Goal: Transaction & Acquisition: Purchase product/service

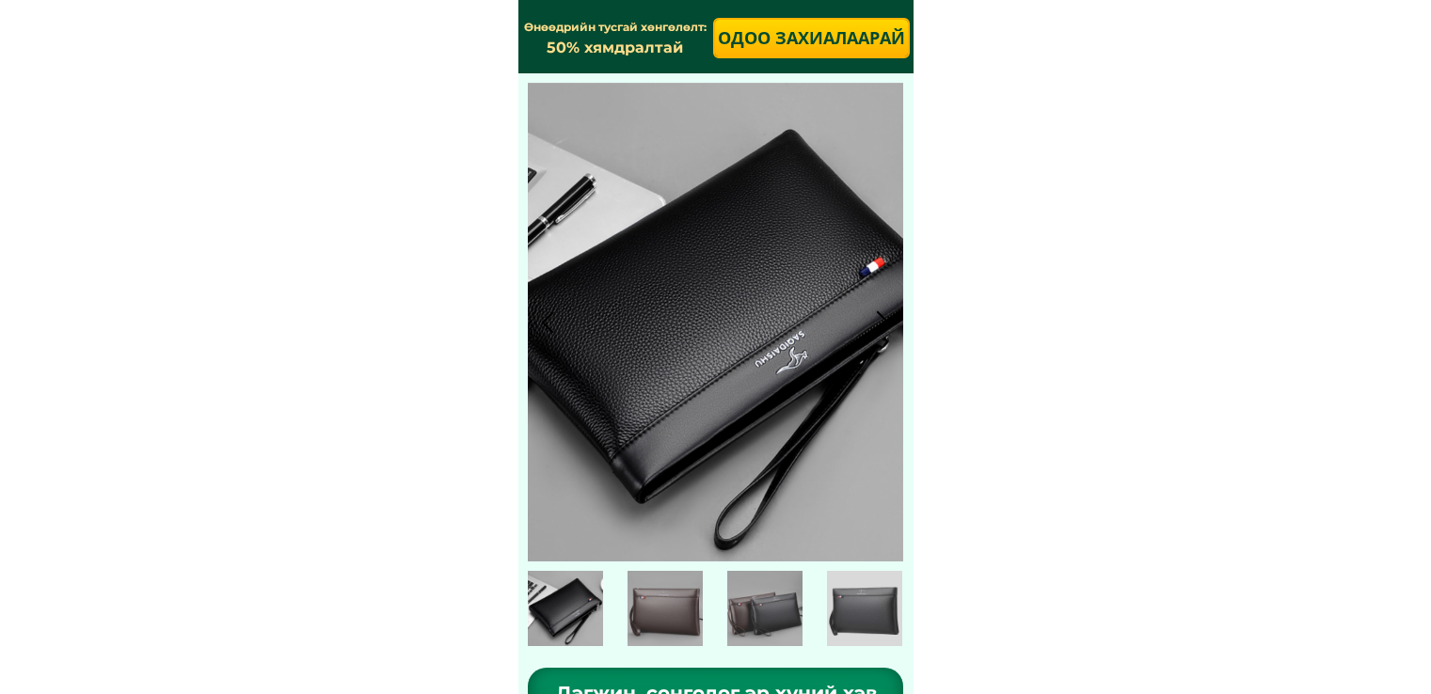
scroll to position [6240, 0]
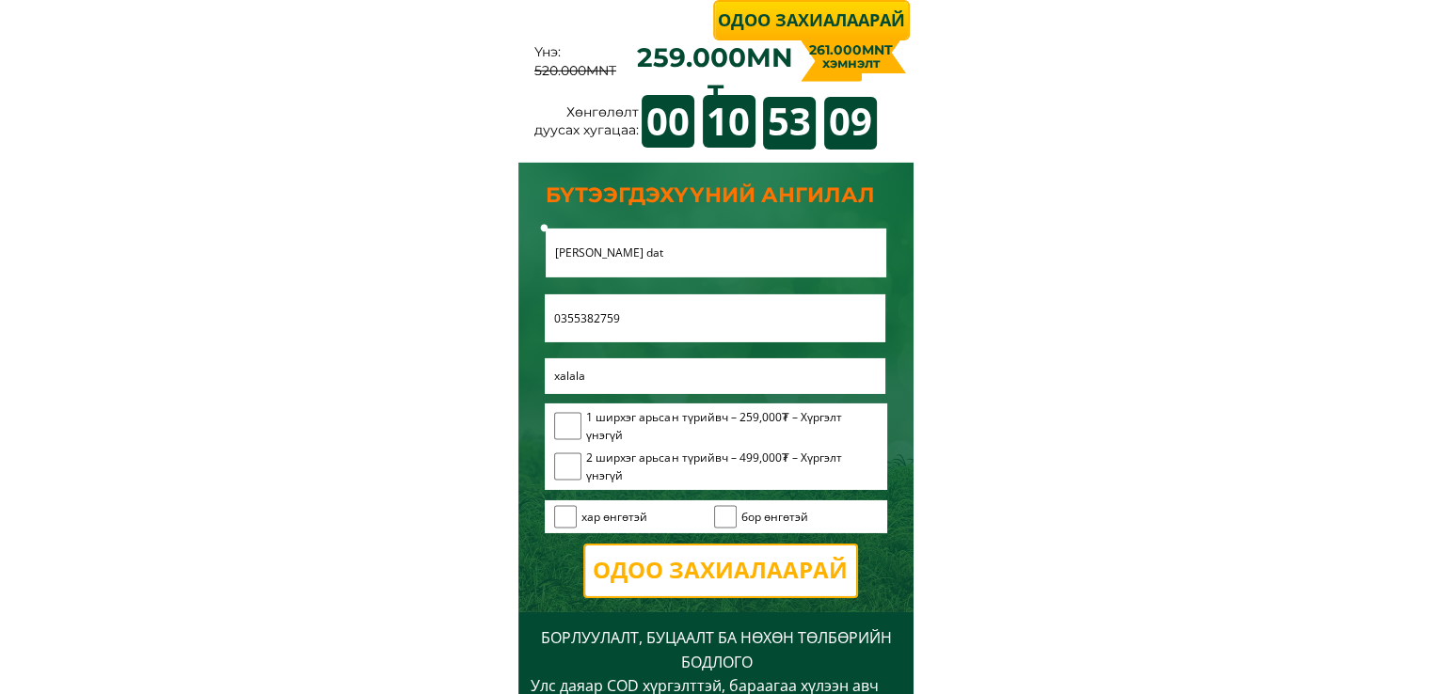
click at [738, 563] on p "Одоо захиалаарай" at bounding box center [720, 571] width 271 height 51
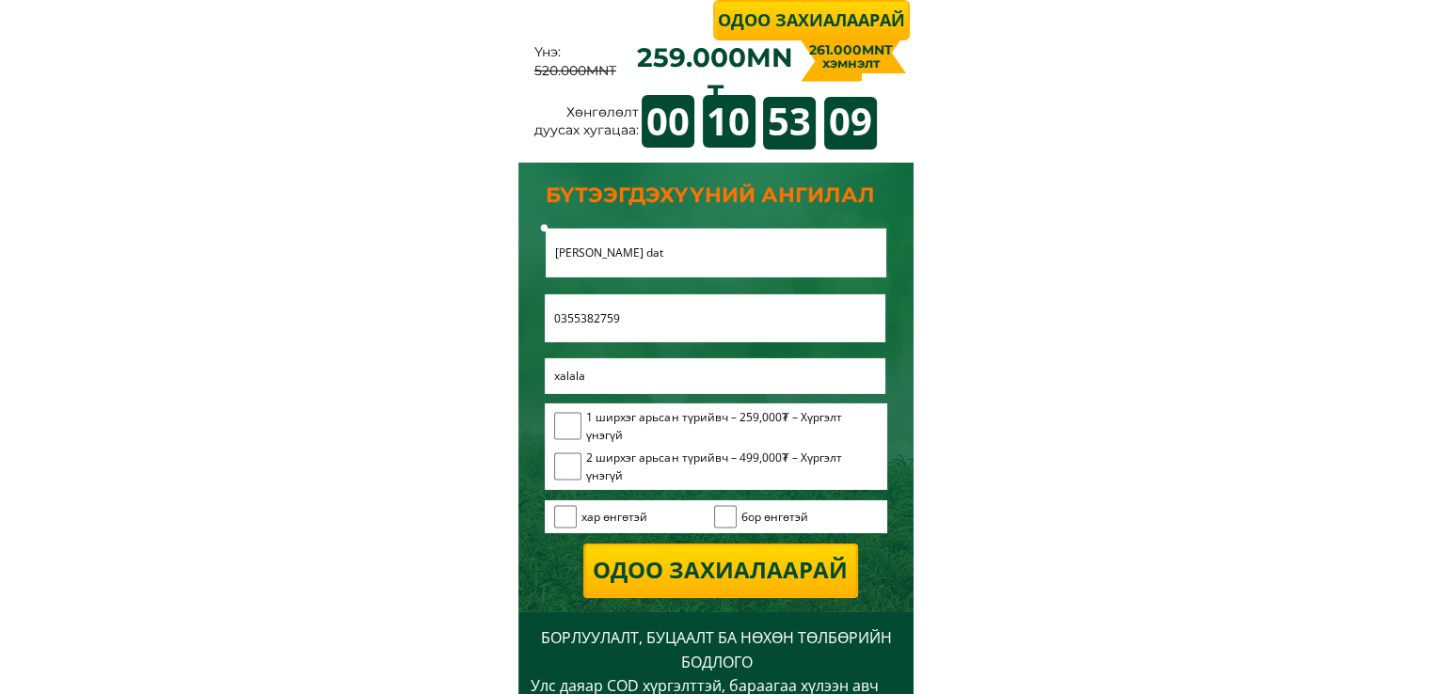
scroll to position [6319, 0]
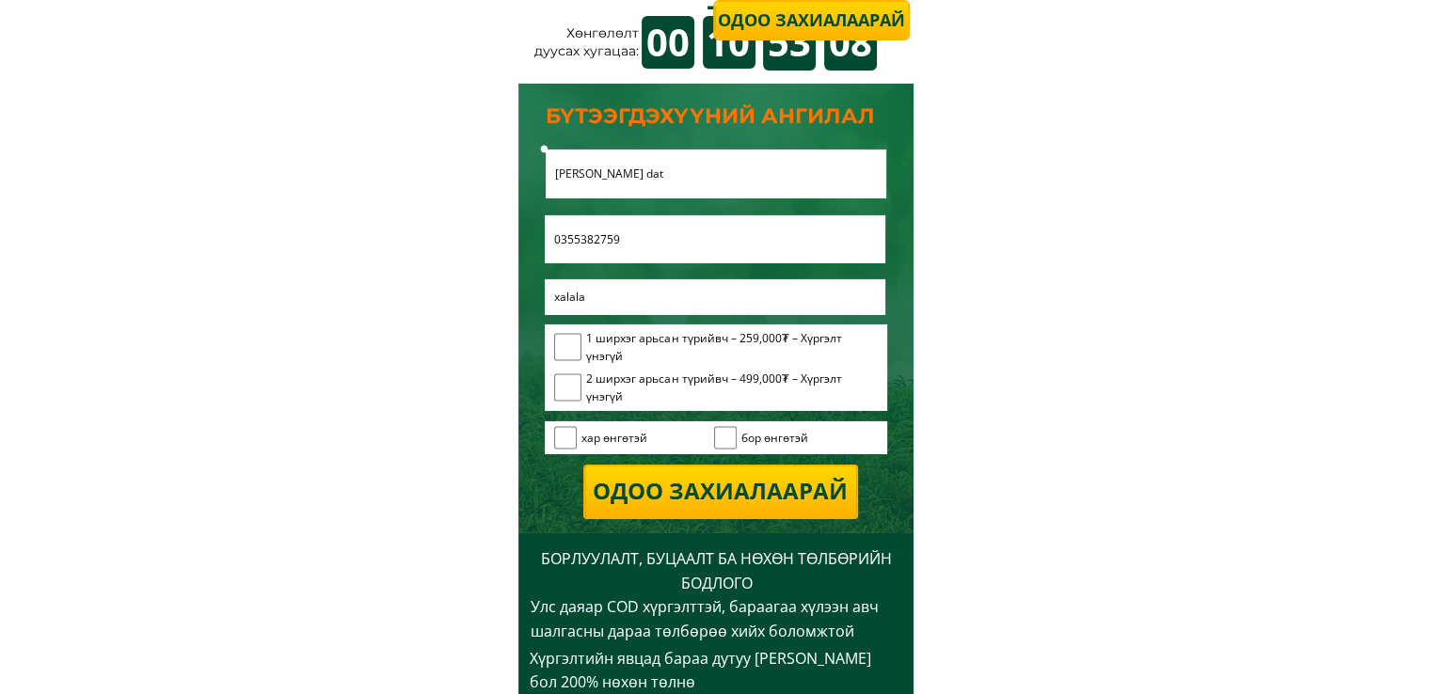
click at [561, 343] on input "checkbox" at bounding box center [568, 347] width 28 height 28
checkbox input "true"
click at [568, 438] on input "checkbox" at bounding box center [566, 438] width 24 height 24
checkbox input "true"
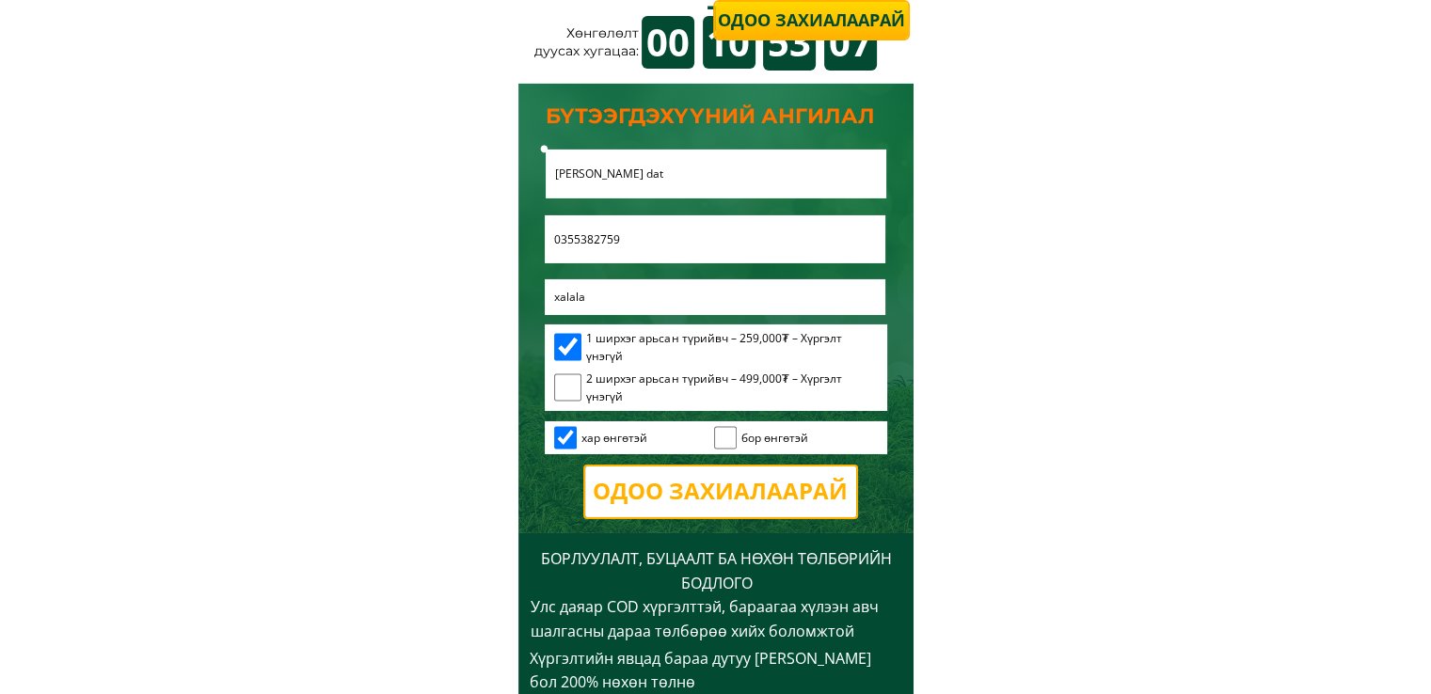
drag, startPoint x: 695, startPoint y: 485, endPoint x: 625, endPoint y: 460, distance: 74.7
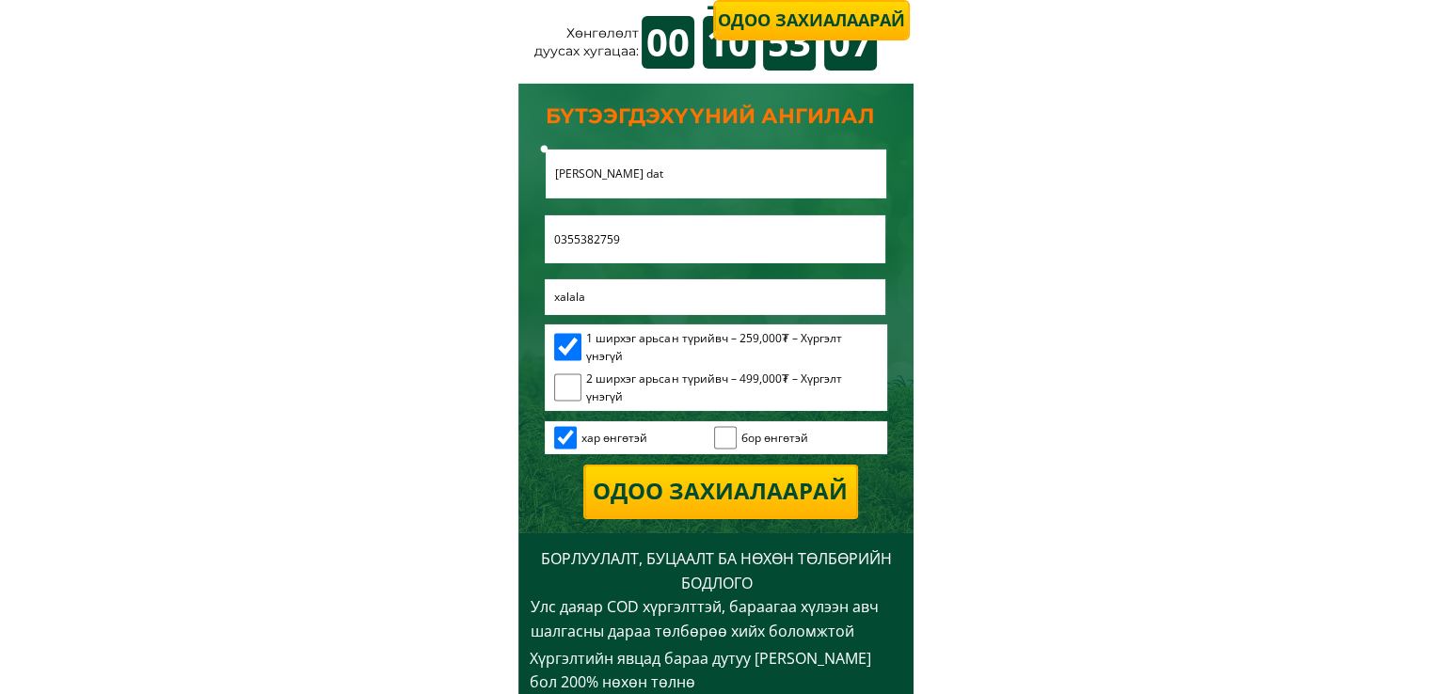
click at [696, 486] on p "Одоо захиалаарай" at bounding box center [720, 492] width 271 height 51
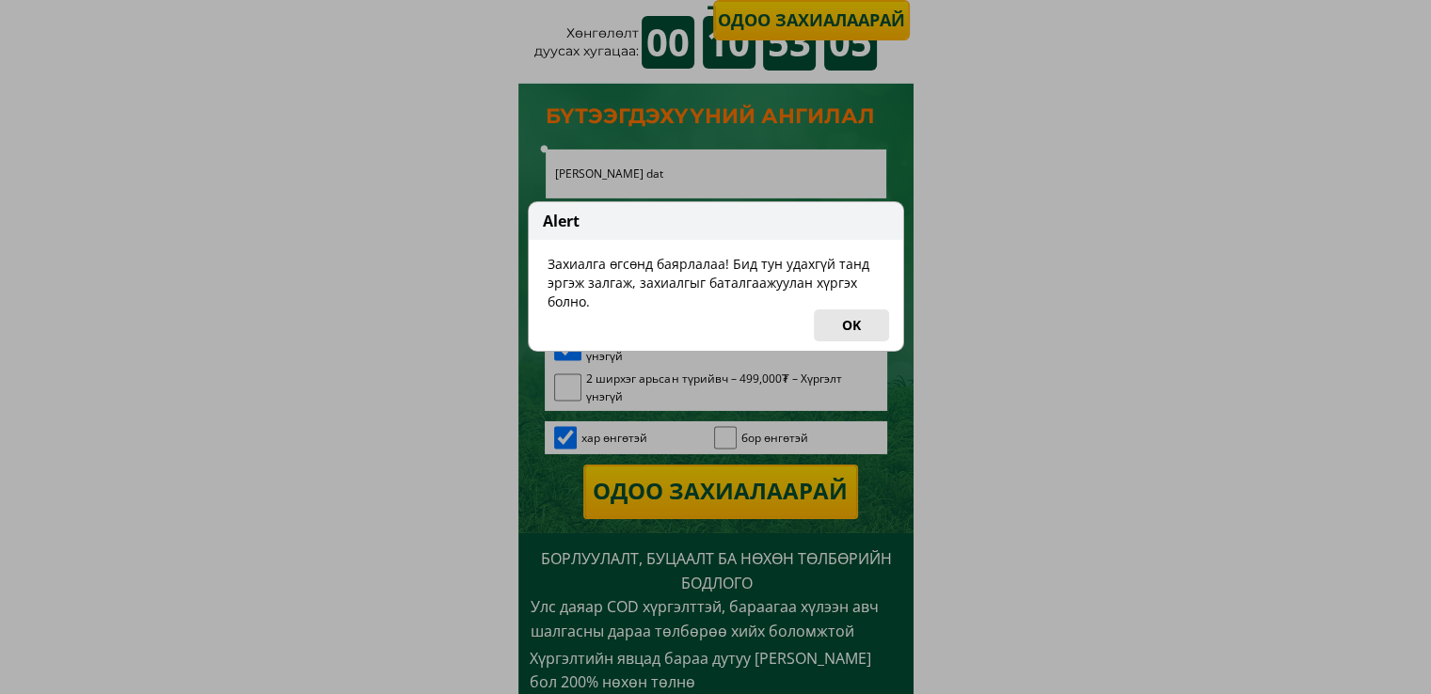
click at [843, 327] on button "OK" at bounding box center [851, 326] width 75 height 32
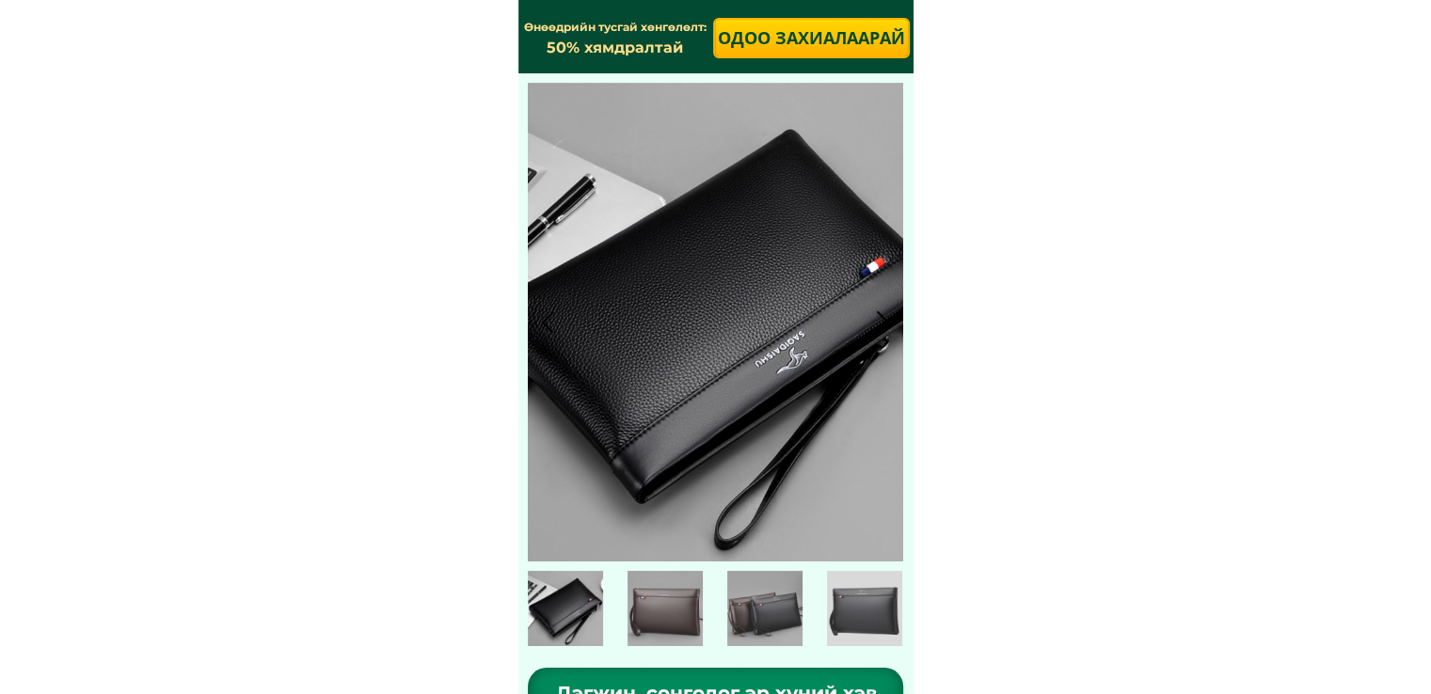
click at [808, 33] on p "Одоо захиалаарай" at bounding box center [811, 38] width 193 height 37
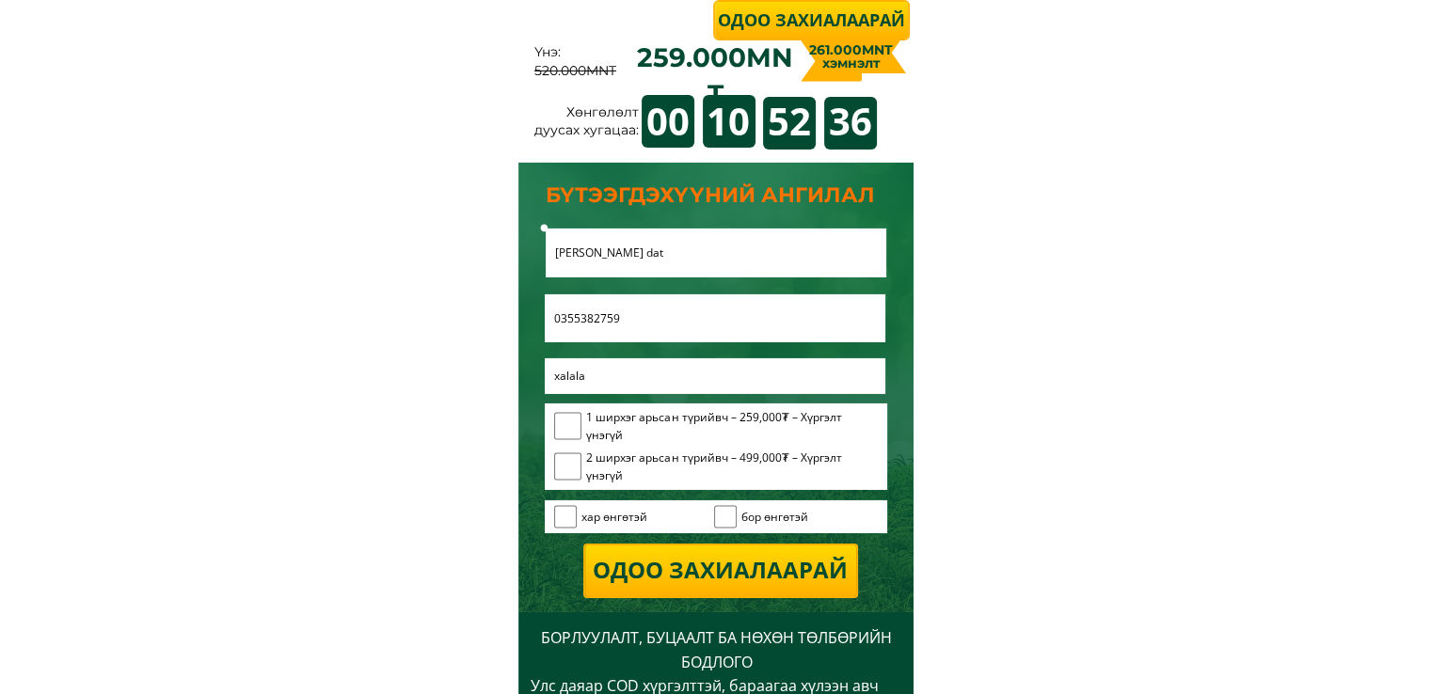
drag, startPoint x: 570, startPoint y: 423, endPoint x: 581, endPoint y: 496, distance: 73.2
click at [569, 424] on input "checkbox" at bounding box center [568, 426] width 28 height 28
checkbox input "true"
click at [572, 519] on input "checkbox" at bounding box center [566, 517] width 24 height 24
checkbox input "true"
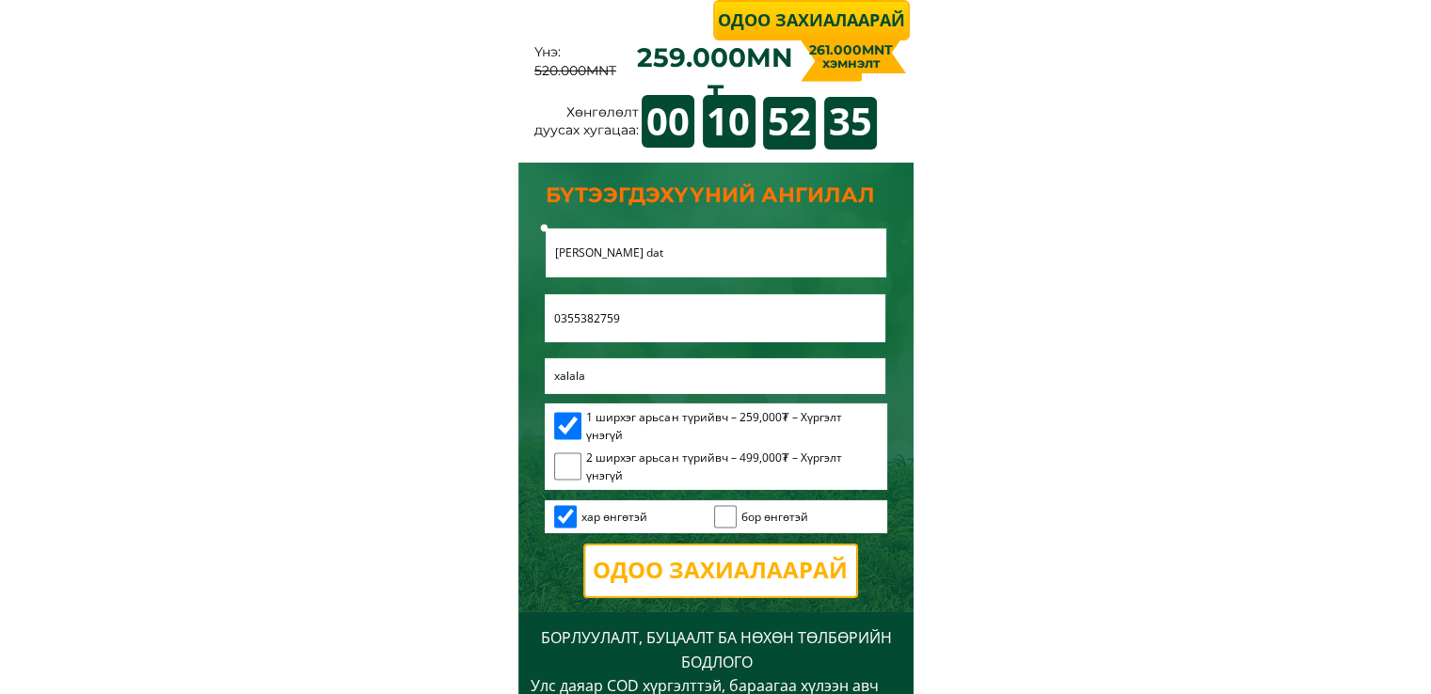
click at [688, 558] on p "Одоо захиалаарай" at bounding box center [719, 571] width 271 height 51
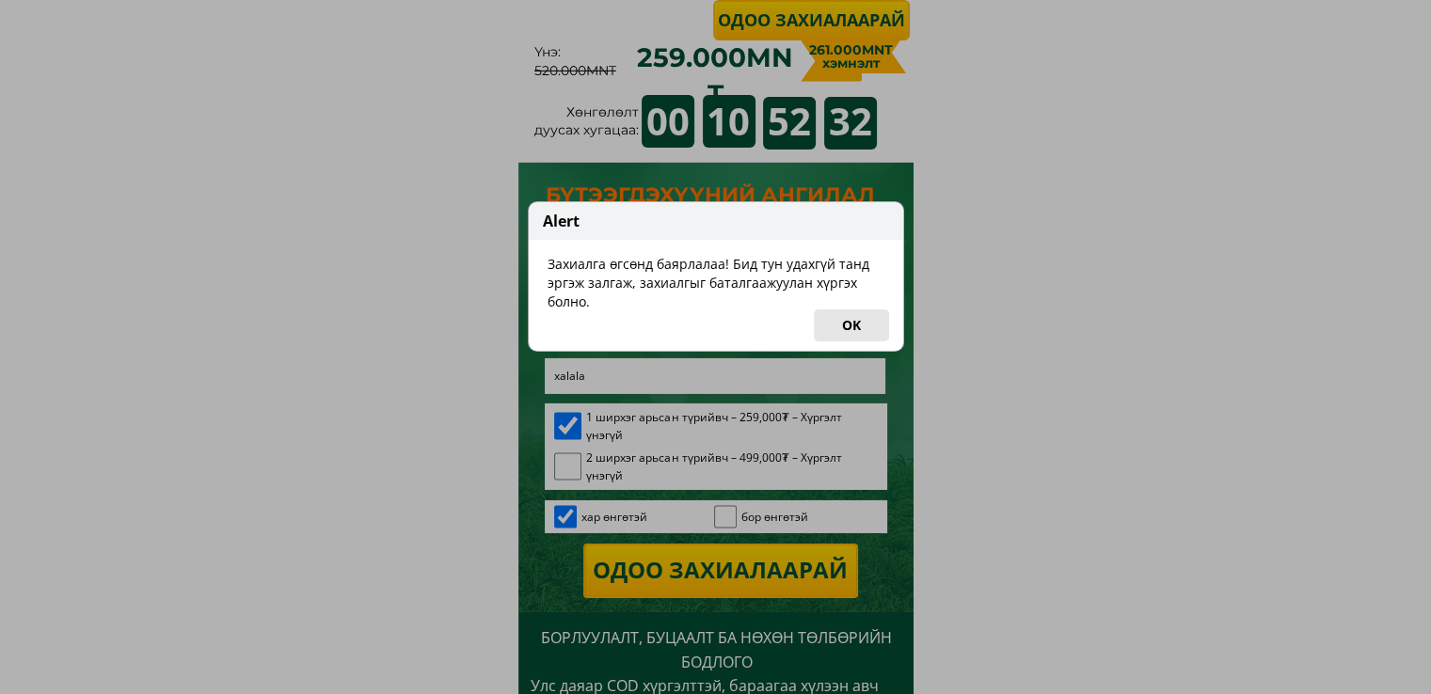
click at [836, 325] on button "OK" at bounding box center [851, 326] width 75 height 32
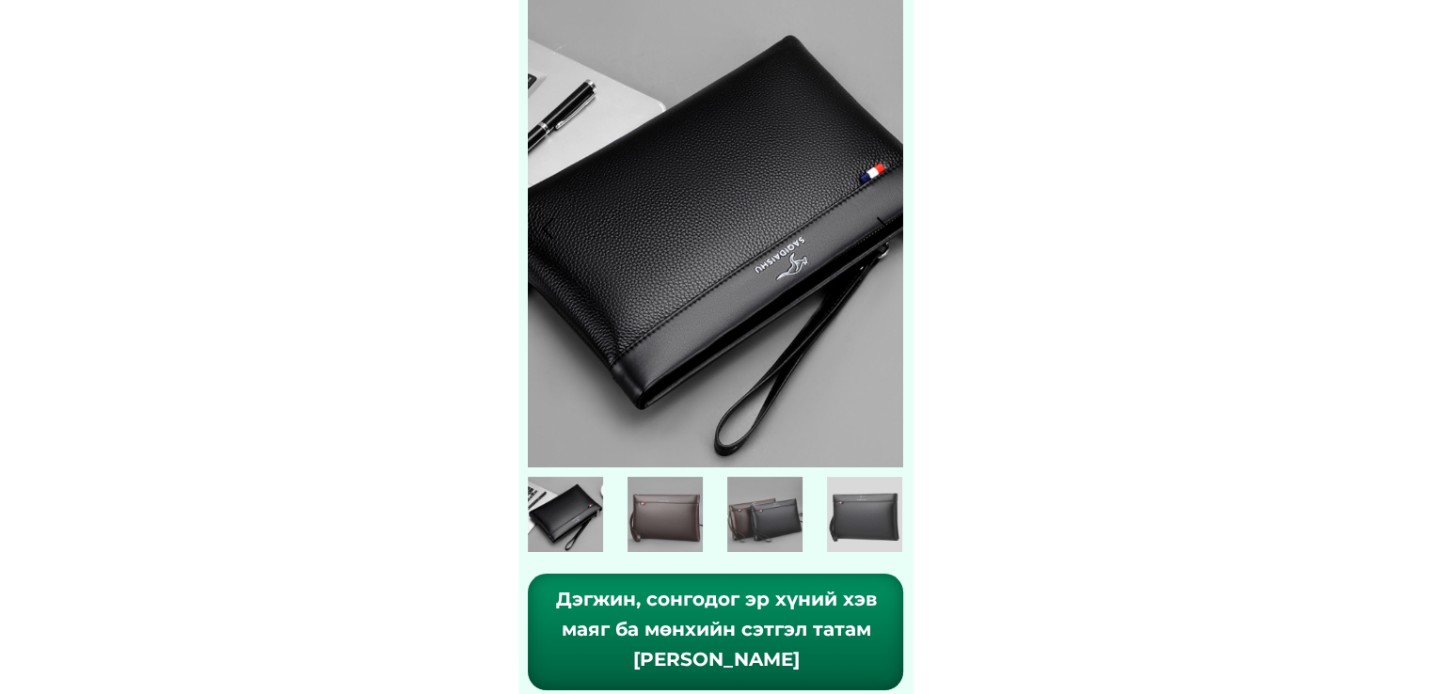
scroll to position [94, 0]
click at [796, 24] on p "Одоо захиалаарай" at bounding box center [811, 20] width 193 height 37
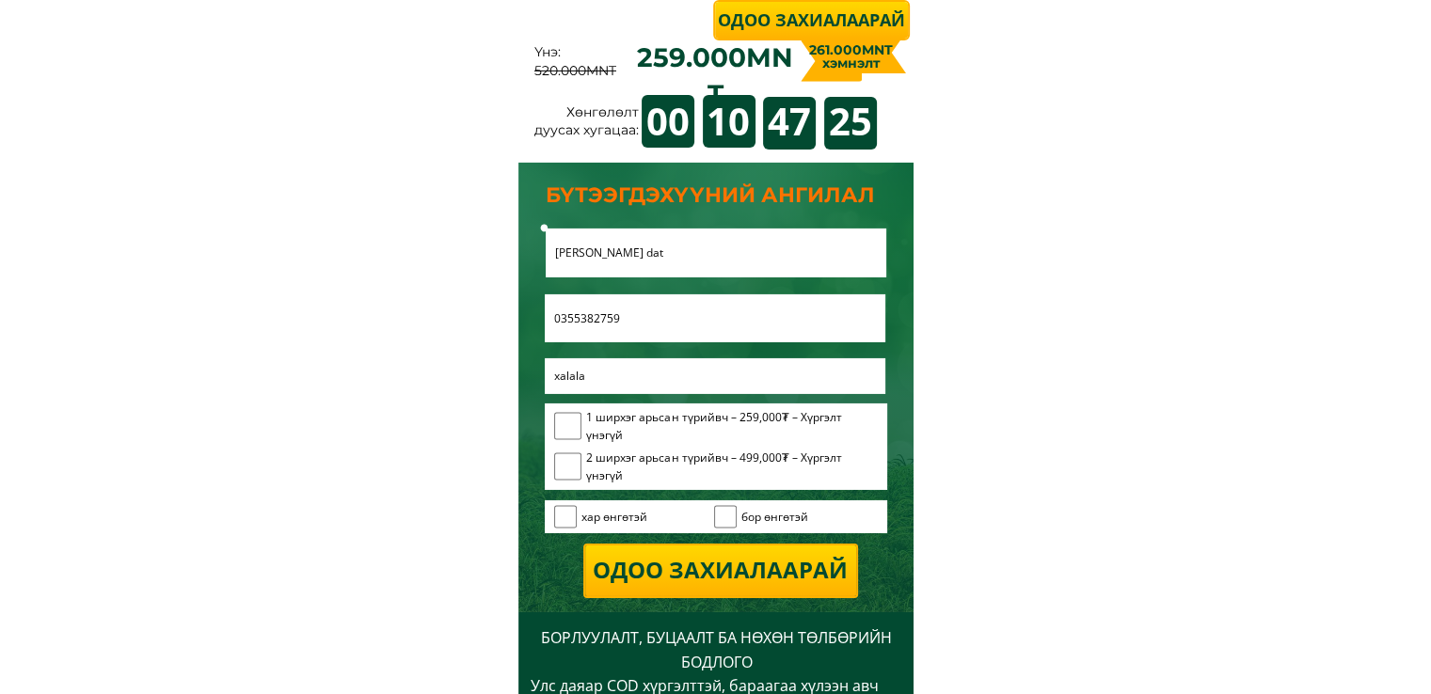
click at [567, 460] on input "checkbox" at bounding box center [568, 467] width 28 height 28
checkbox input "true"
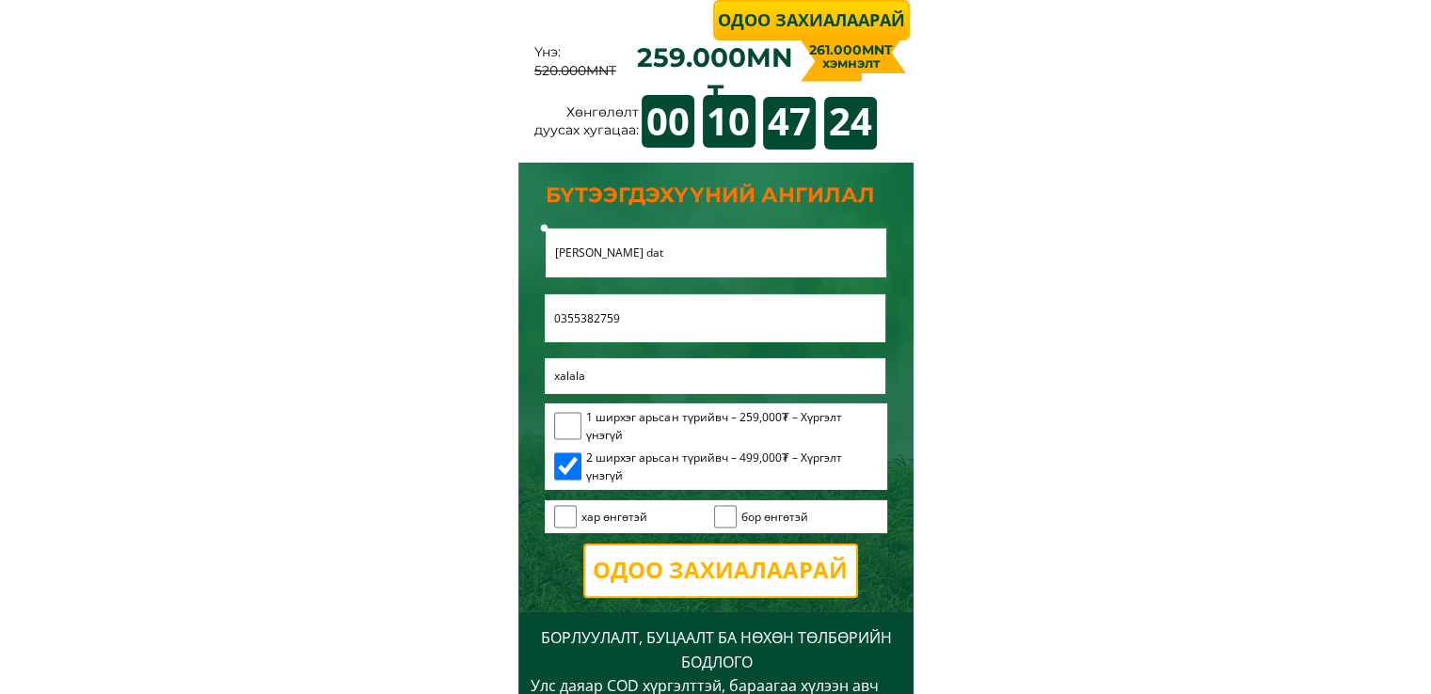
click at [684, 567] on p "Одоо захиалаарай" at bounding box center [720, 571] width 271 height 51
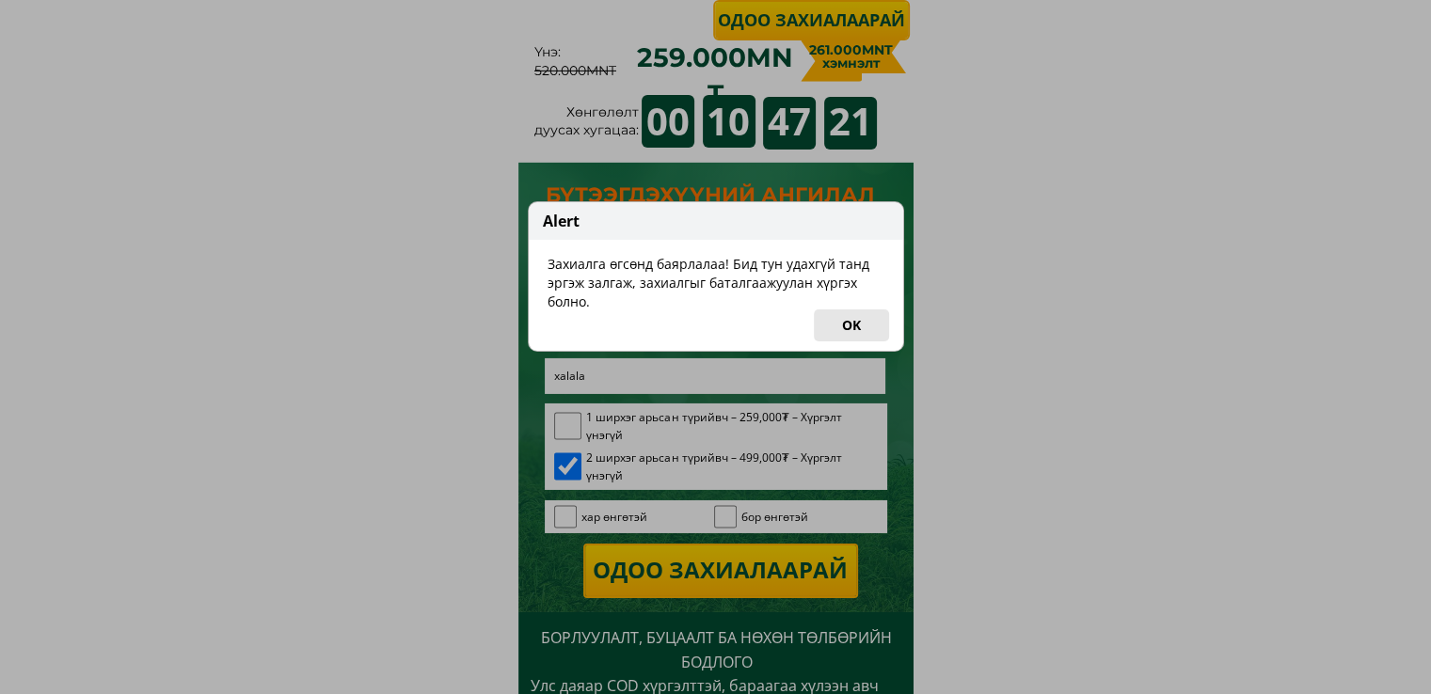
click at [858, 325] on button "OK" at bounding box center [851, 326] width 75 height 32
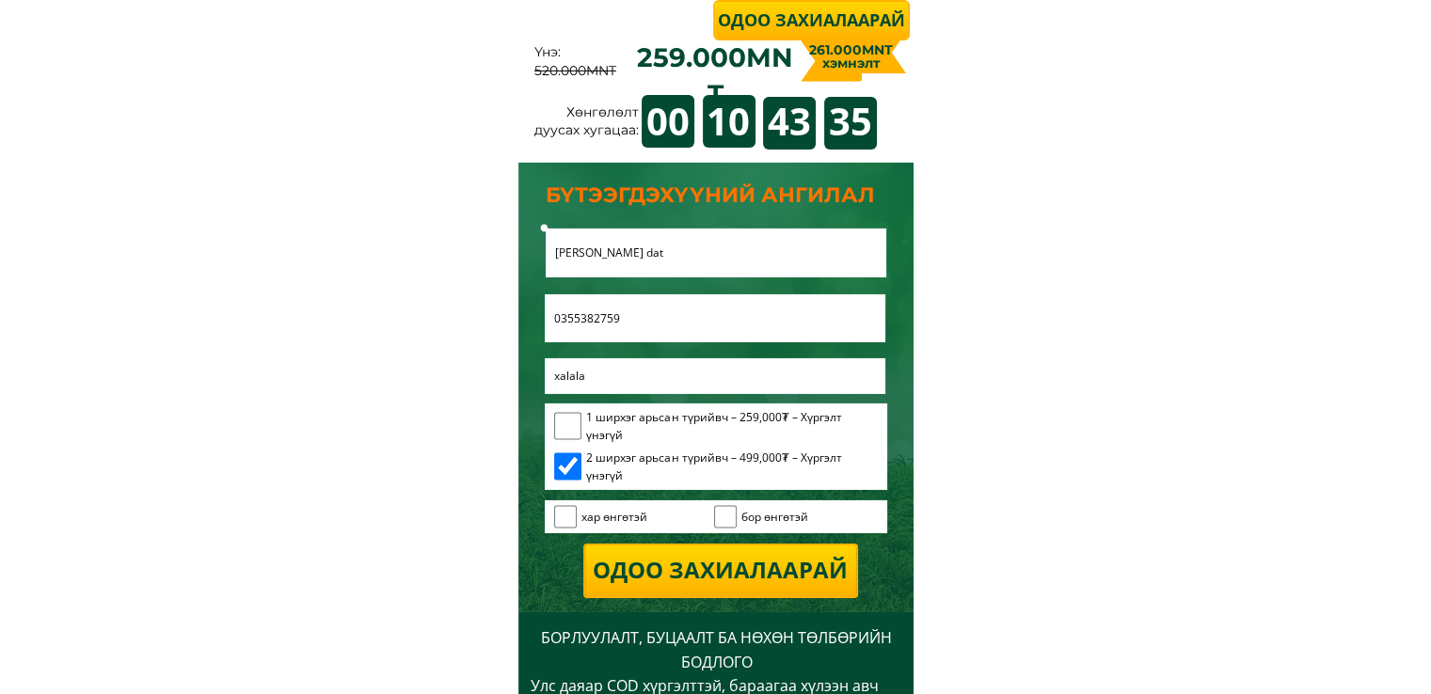
click at [730, 263] on input "[PERSON_NAME] dat" at bounding box center [715, 253] width 331 height 49
click at [711, 359] on input "xalala" at bounding box center [715, 377] width 331 height 36
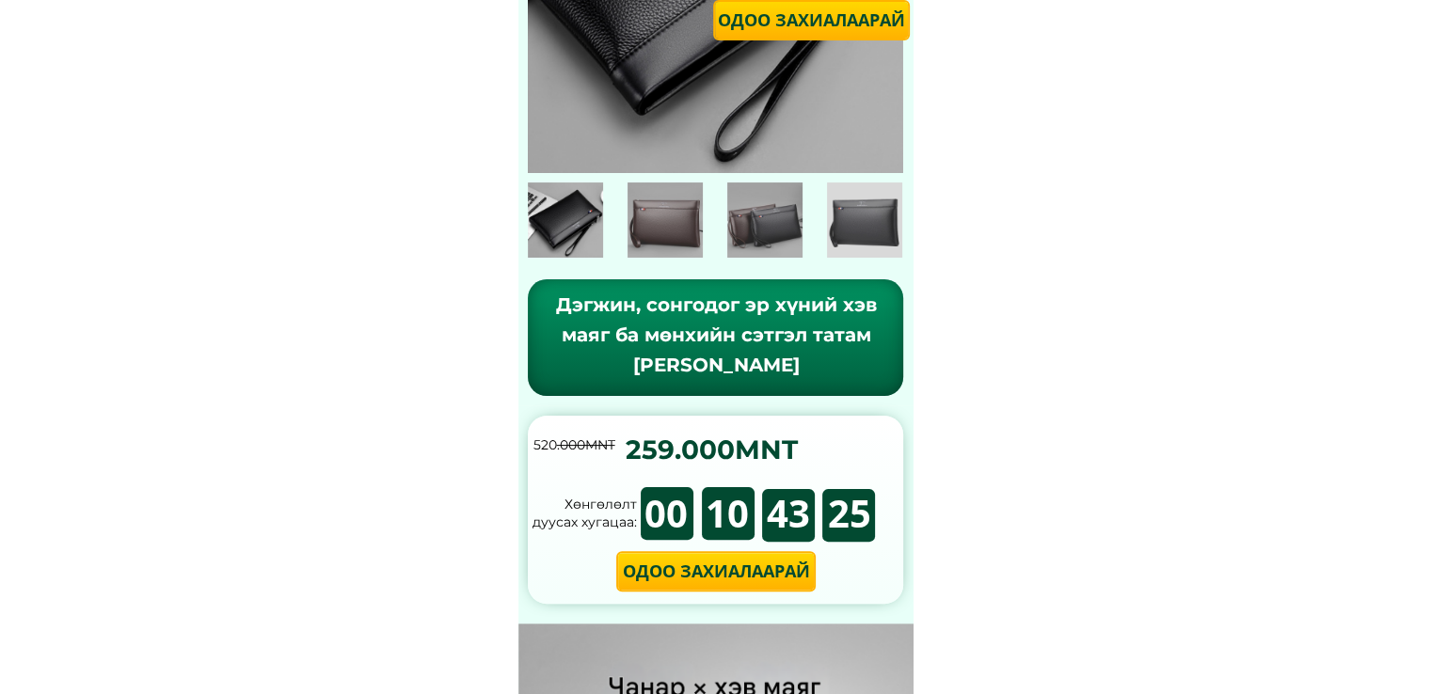
scroll to position [316, 0]
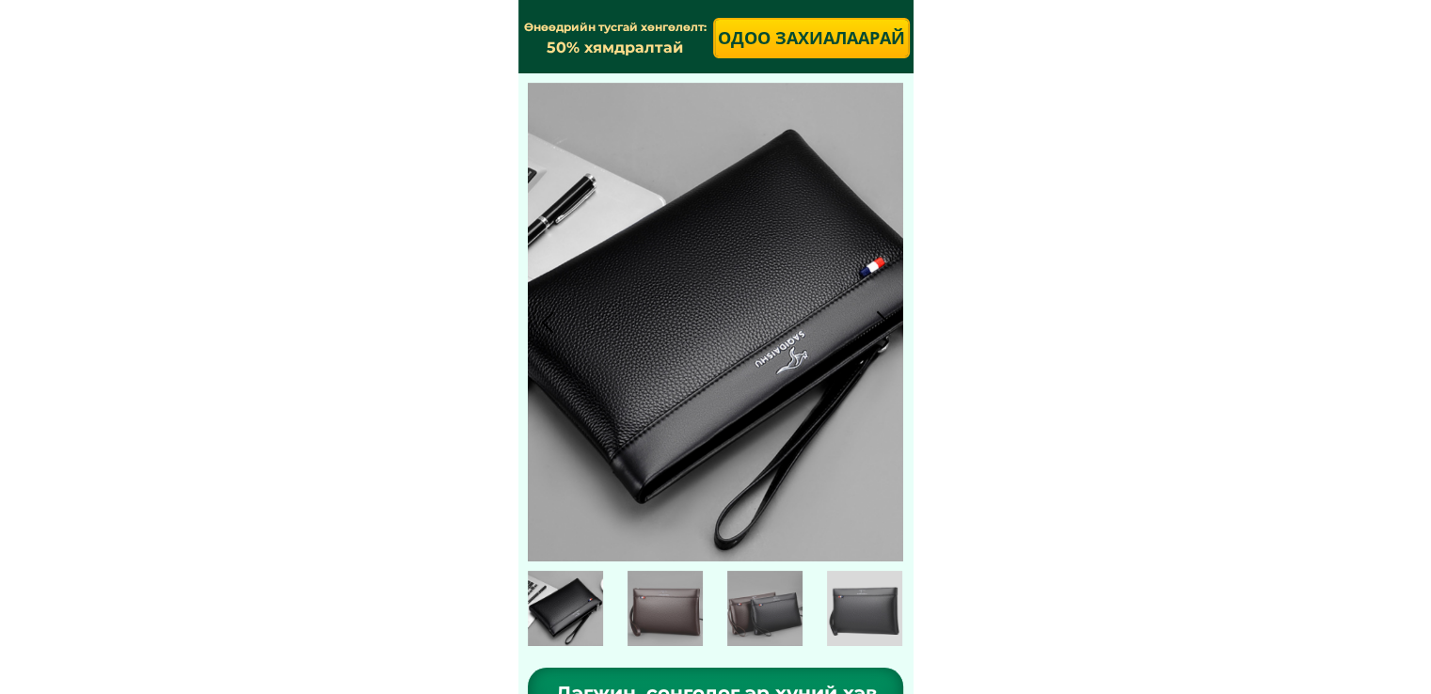
click at [802, 30] on p "Одоо захиалаарай" at bounding box center [811, 38] width 193 height 37
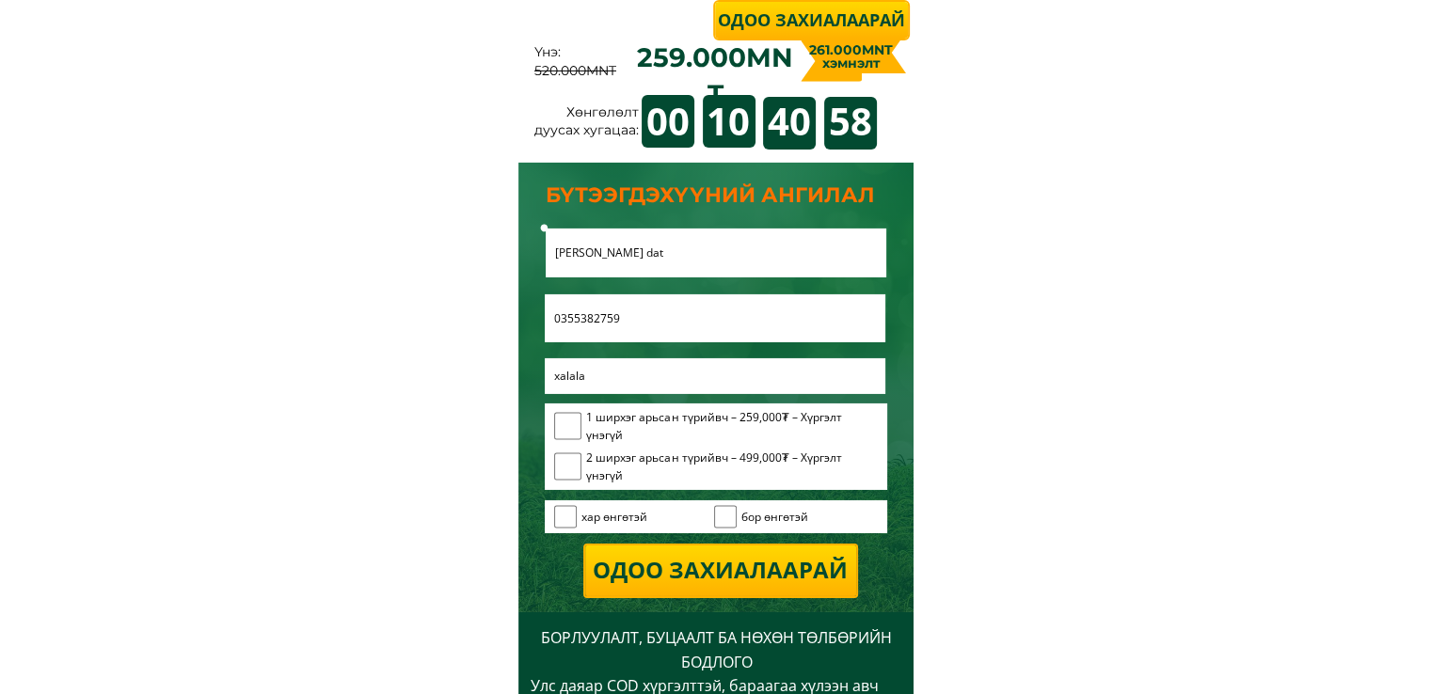
click at [565, 469] on input "checkbox" at bounding box center [568, 467] width 28 height 28
checkbox input "true"
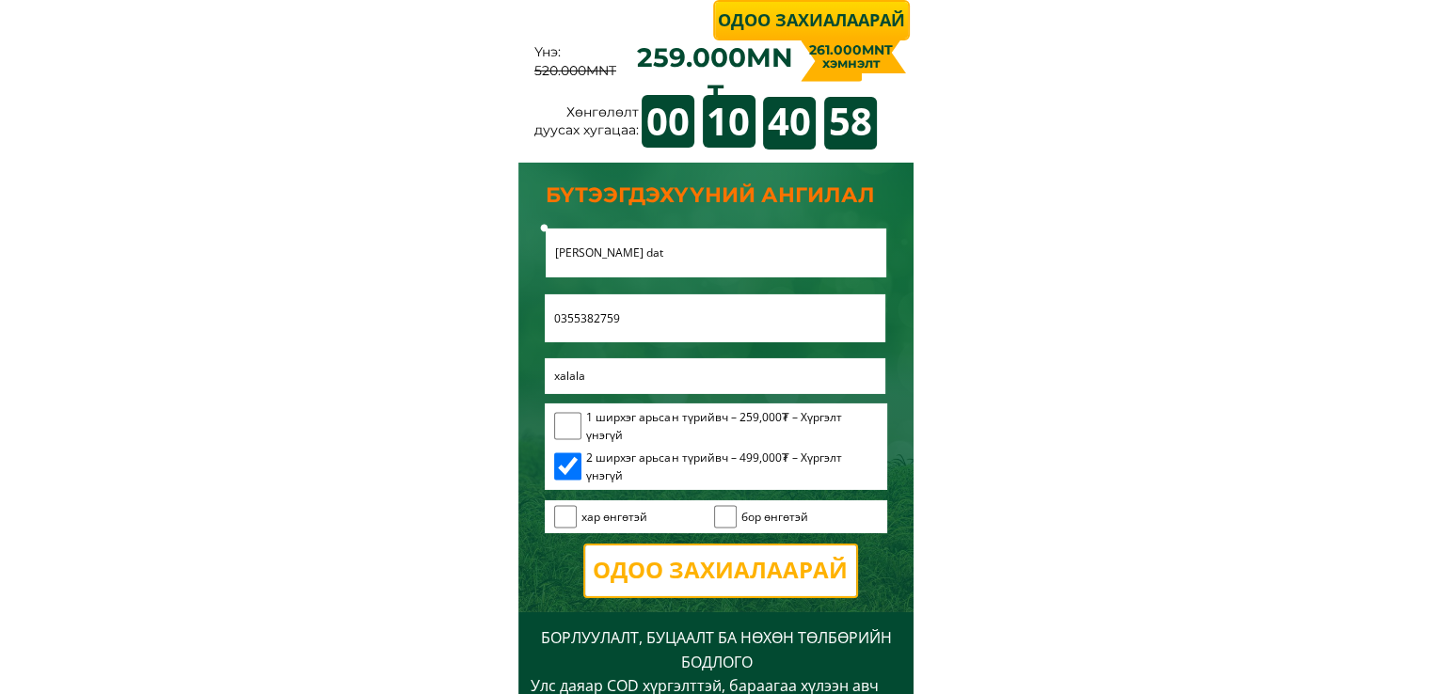
click at [770, 571] on p "Одоо захиалаарай" at bounding box center [720, 571] width 271 height 51
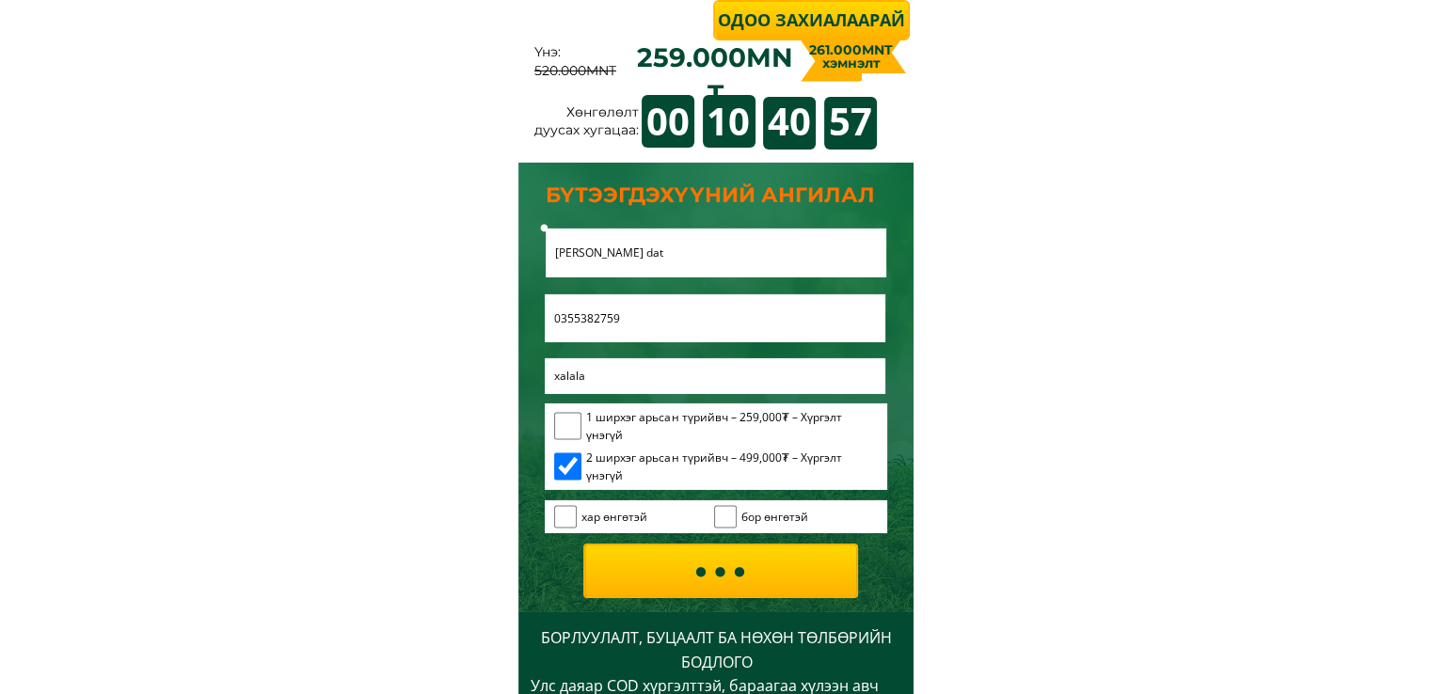
click at [728, 513] on input "checkbox" at bounding box center [726, 517] width 24 height 24
checkbox input "true"
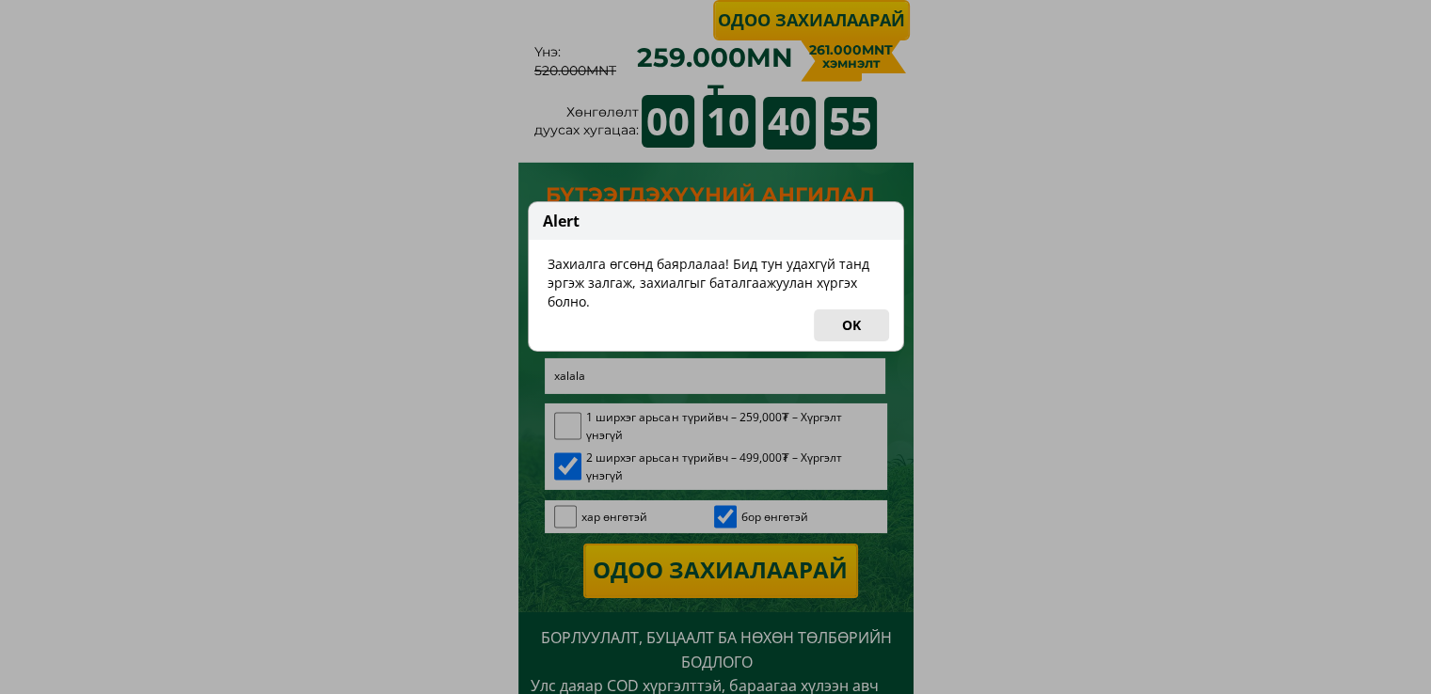
click at [854, 313] on button "OK" at bounding box center [851, 326] width 75 height 32
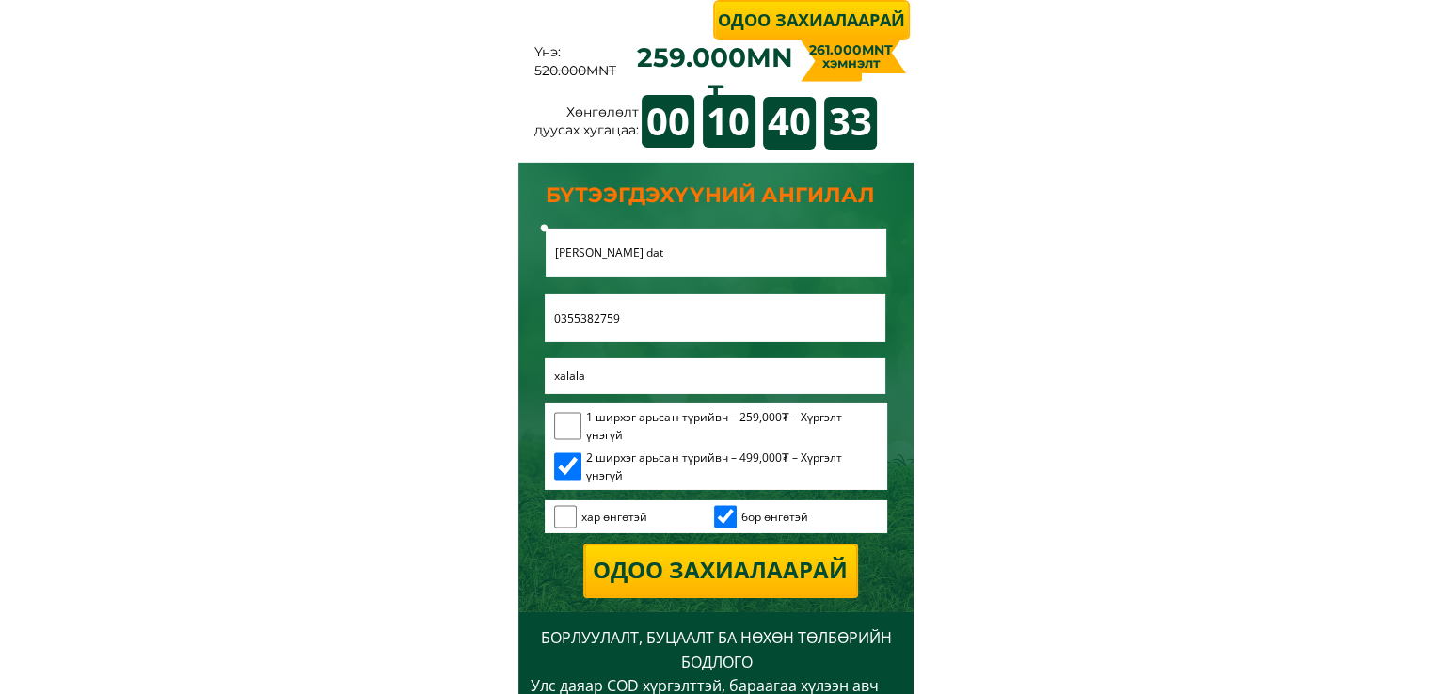
click at [610, 257] on input "[PERSON_NAME] dat" at bounding box center [715, 253] width 331 height 49
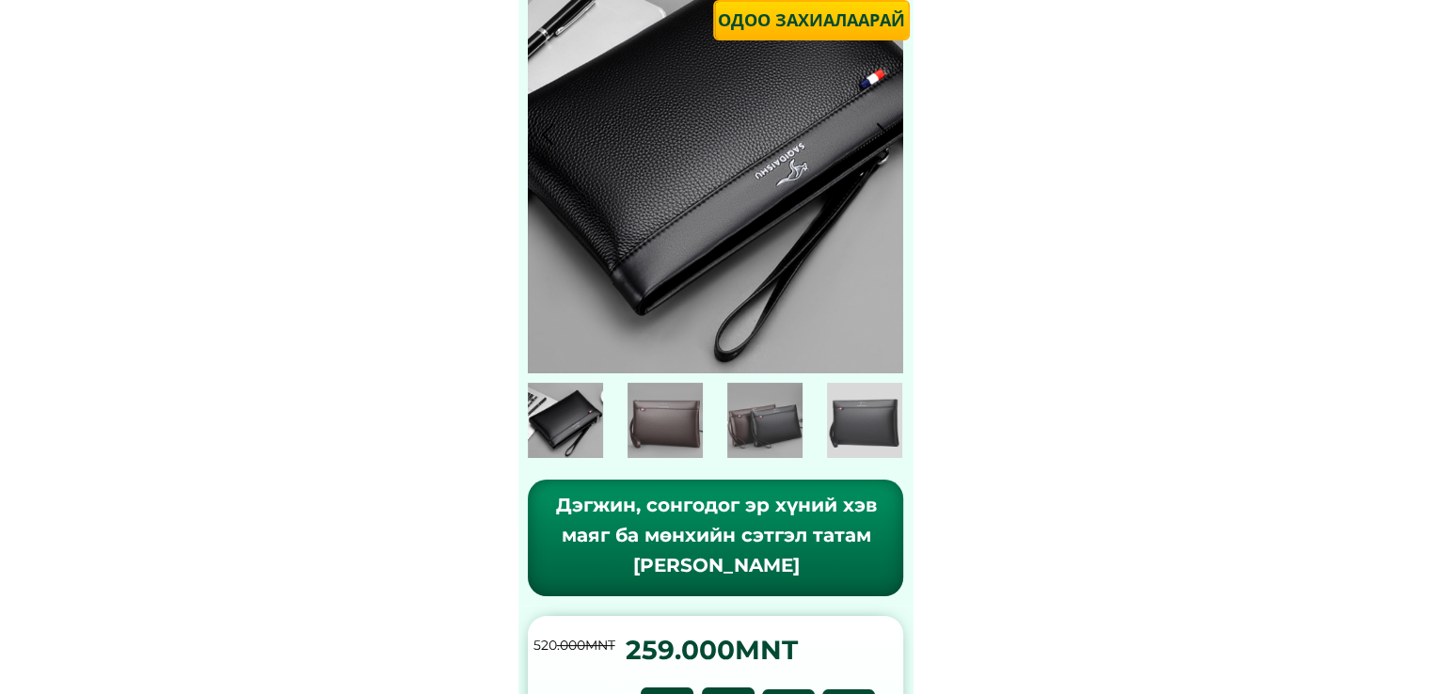
click at [837, 26] on p "Одоо захиалаарай" at bounding box center [811, 20] width 199 height 39
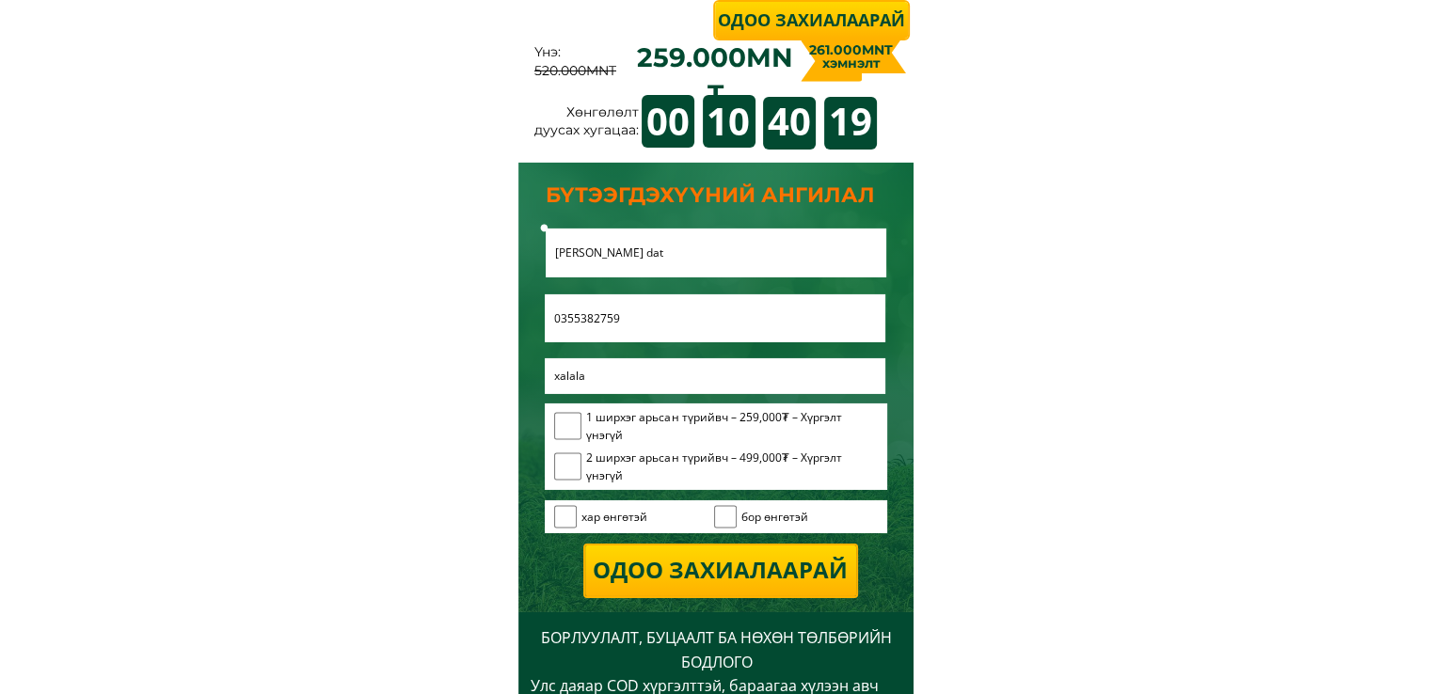
click at [569, 468] on input "checkbox" at bounding box center [568, 467] width 28 height 28
checkbox input "true"
click at [572, 517] on input "checkbox" at bounding box center [566, 517] width 24 height 24
checkbox input "true"
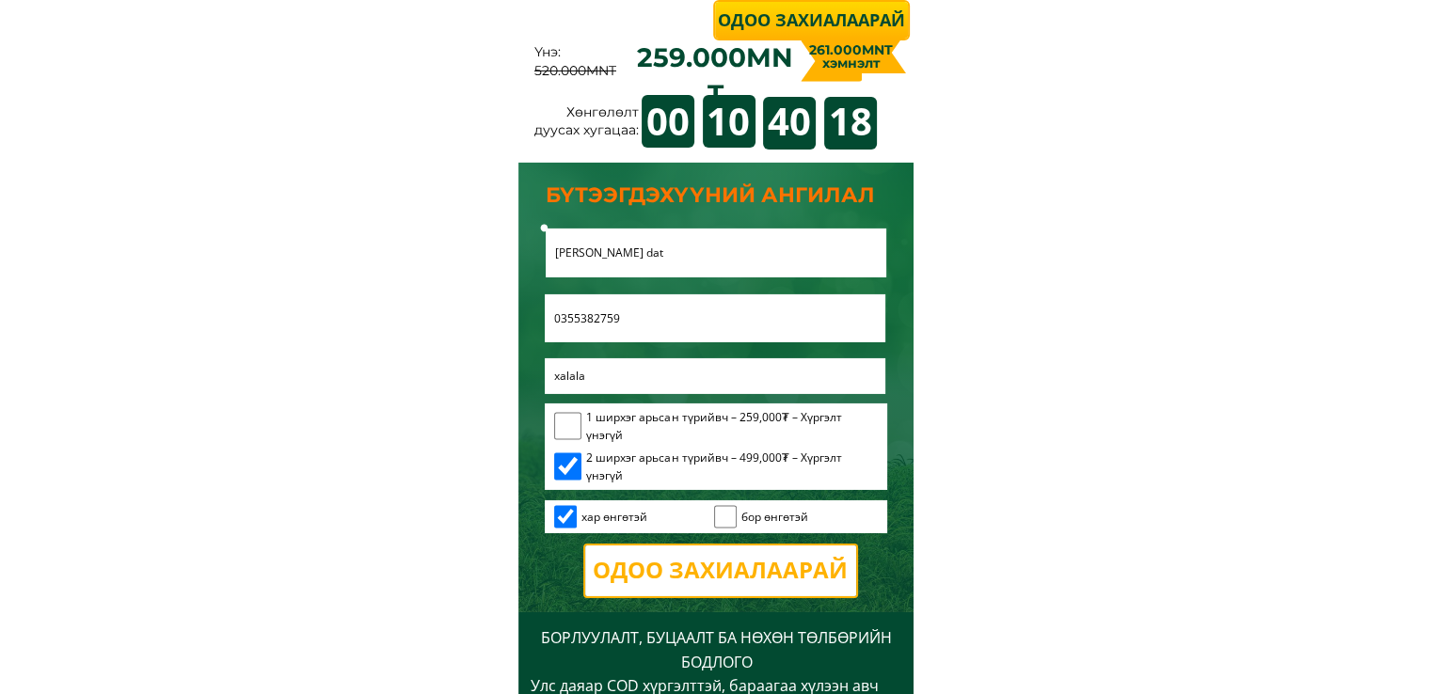
click at [700, 569] on p "Одоо захиалаарай" at bounding box center [721, 571] width 278 height 52
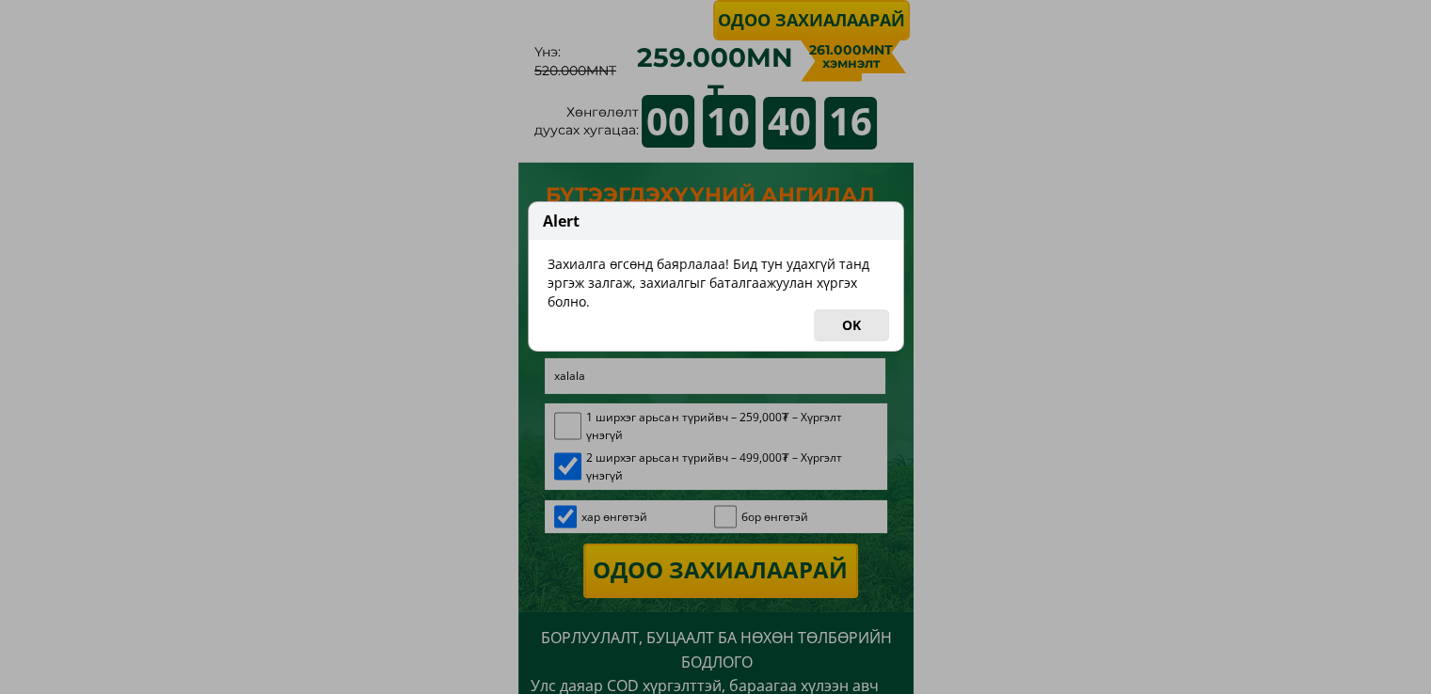
click at [836, 324] on button "OK" at bounding box center [851, 326] width 75 height 32
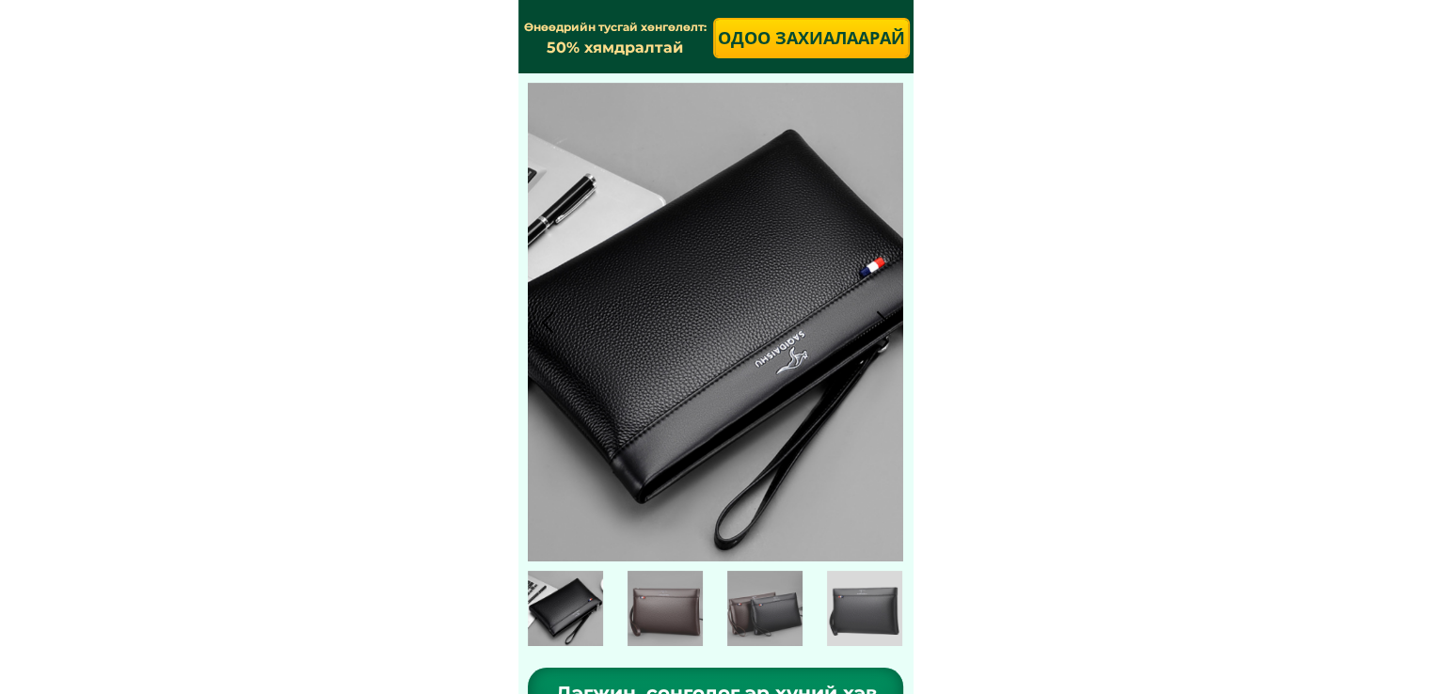
click at [843, 28] on p "Одоо захиалаарай" at bounding box center [811, 38] width 193 height 37
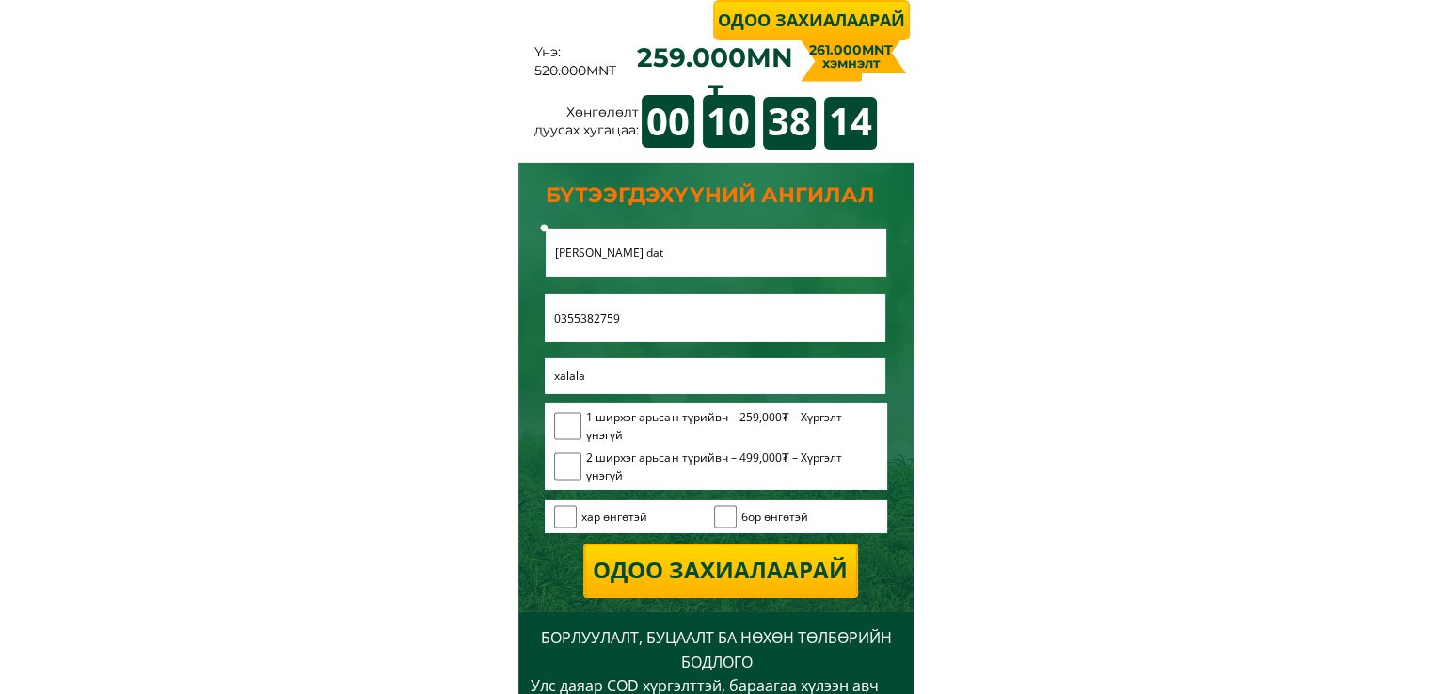
click at [562, 454] on input "checkbox" at bounding box center [568, 467] width 28 height 28
checkbox input "true"
click at [561, 505] on input "checkbox" at bounding box center [566, 517] width 24 height 24
checkbox input "true"
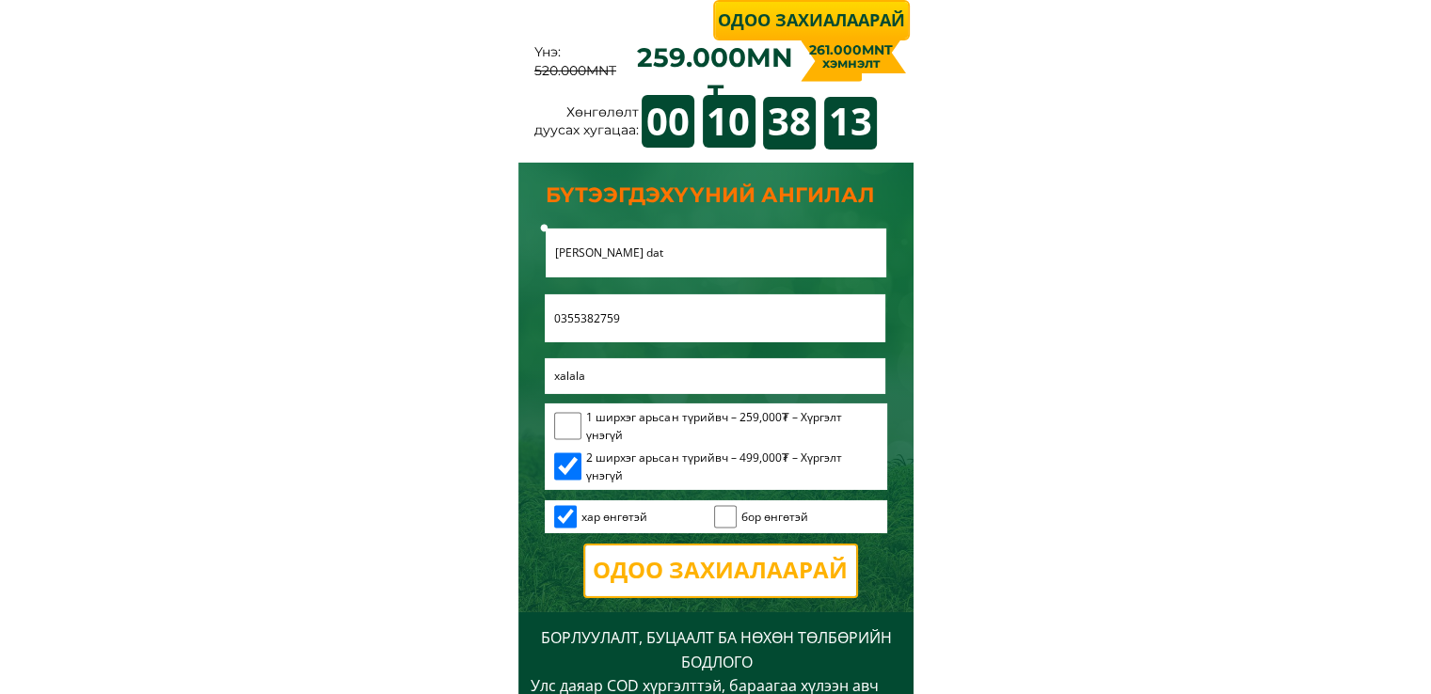
click at [700, 577] on p "Одоо захиалаарай" at bounding box center [719, 571] width 273 height 51
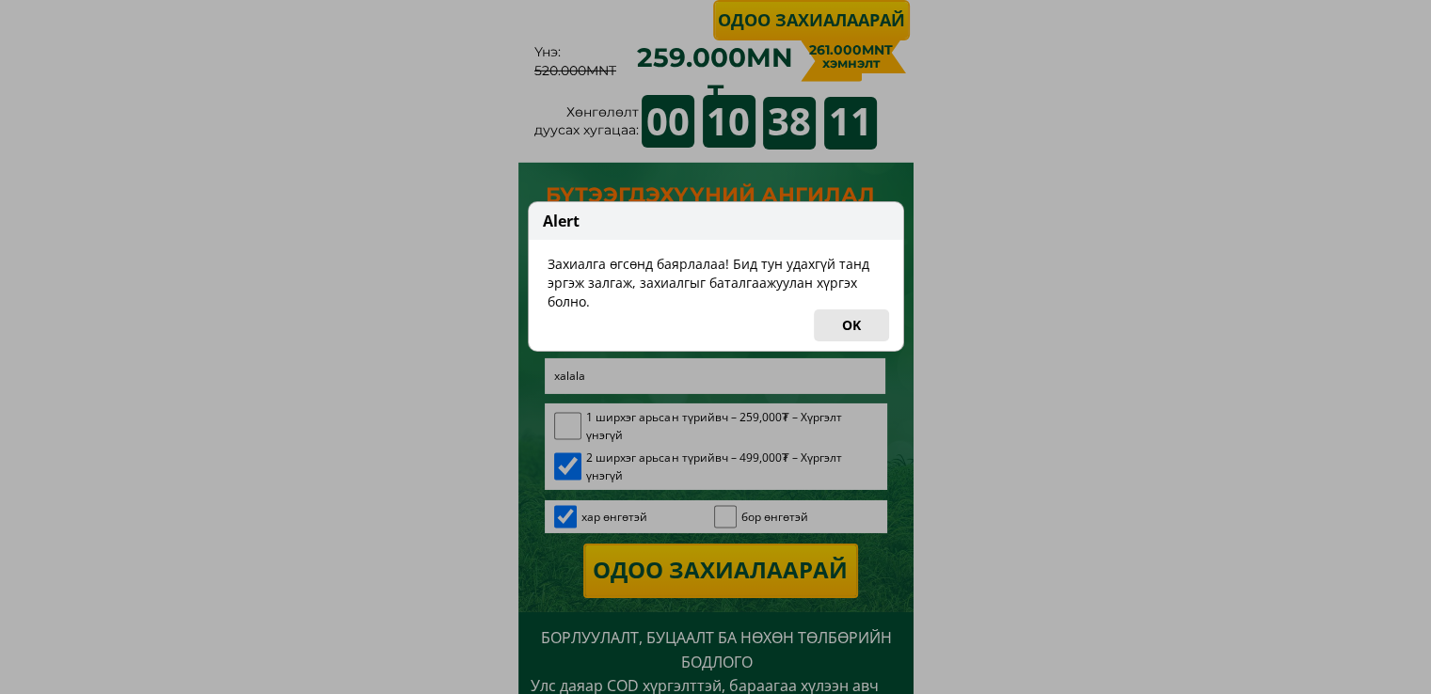
click at [853, 326] on button "OK" at bounding box center [851, 326] width 75 height 32
